Goal: Task Accomplishment & Management: Complete application form

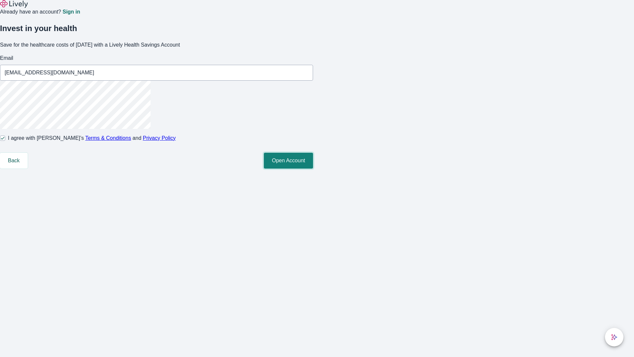
click at [313, 168] on button "Open Account" at bounding box center [288, 161] width 49 height 16
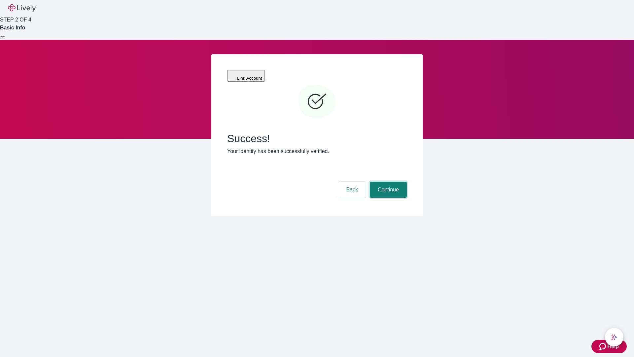
click at [387, 182] on button "Continue" at bounding box center [388, 190] width 37 height 16
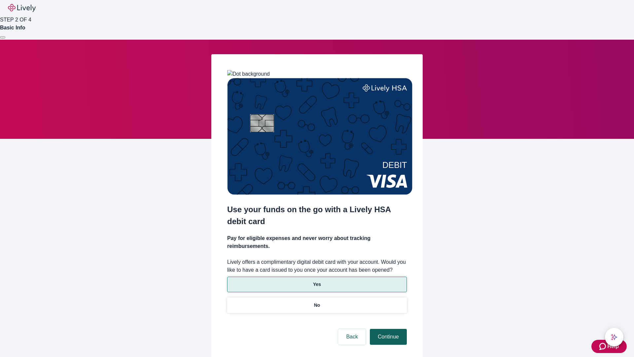
click at [317, 302] on p "No" at bounding box center [317, 305] width 6 height 7
click at [387, 329] on button "Continue" at bounding box center [388, 337] width 37 height 16
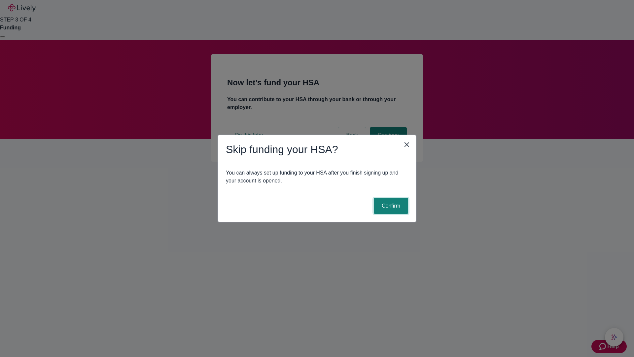
click at [390, 206] on button "Confirm" at bounding box center [391, 206] width 34 height 16
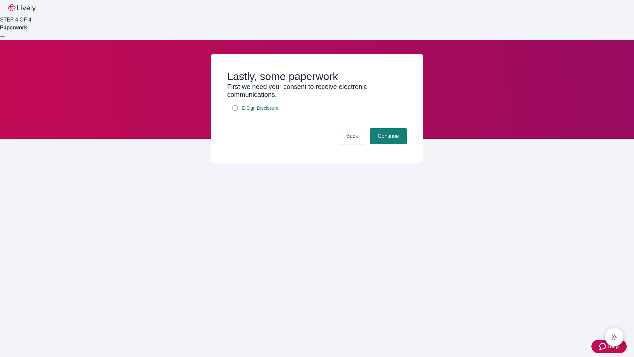
click at [235, 111] on input "E-Sign Disclosure" at bounding box center [235, 107] width 5 height 5
checkbox input "true"
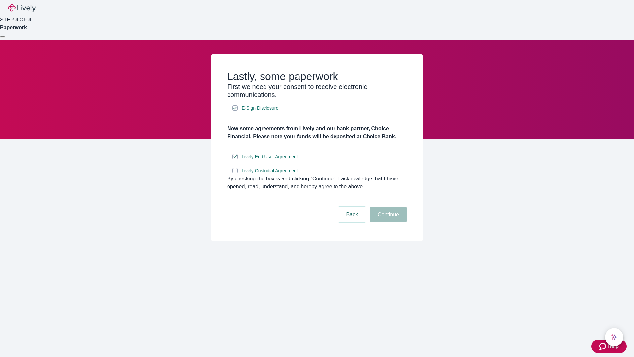
click at [235, 173] on input "Lively Custodial Agreement" at bounding box center [235, 170] width 5 height 5
checkbox input "true"
click at [387, 222] on button "Continue" at bounding box center [388, 214] width 37 height 16
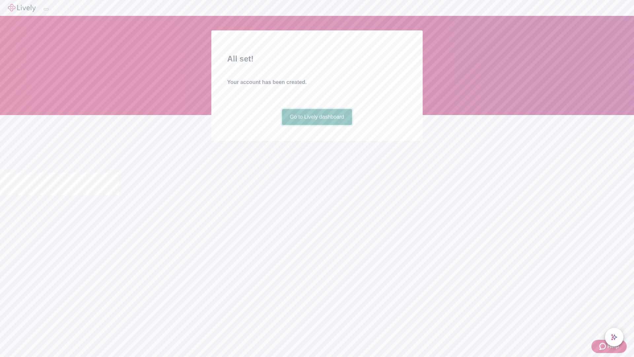
click at [317, 125] on link "Go to Lively dashboard" at bounding box center [317, 117] width 70 height 16
